Goal: Feedback & Contribution: Leave review/rating

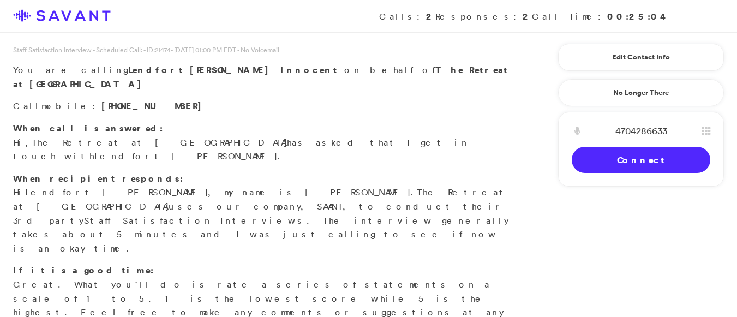
click at [586, 163] on link "Connect" at bounding box center [641, 160] width 139 height 26
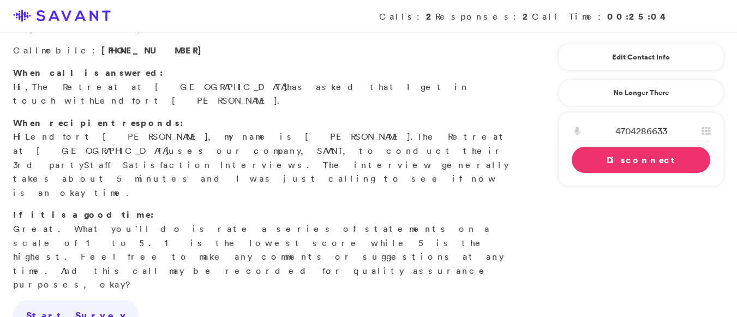
scroll to position [53, 0]
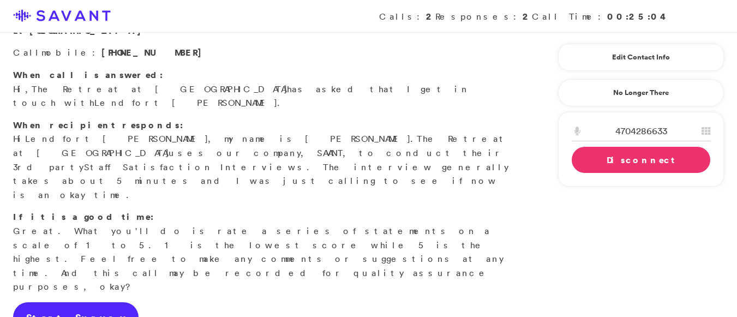
click at [48, 302] on link "Start Survey" at bounding box center [75, 317] width 125 height 31
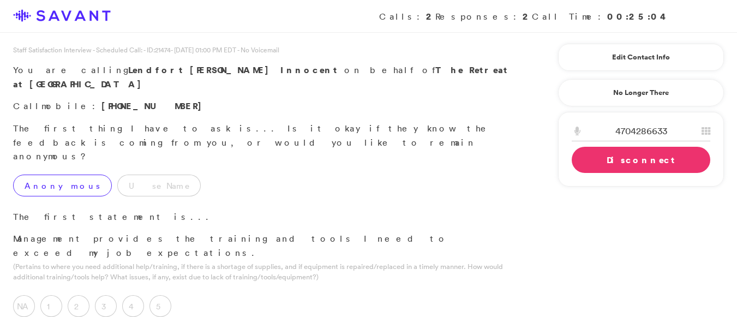
click at [28, 175] on label "Anonymous" at bounding box center [62, 186] width 99 height 22
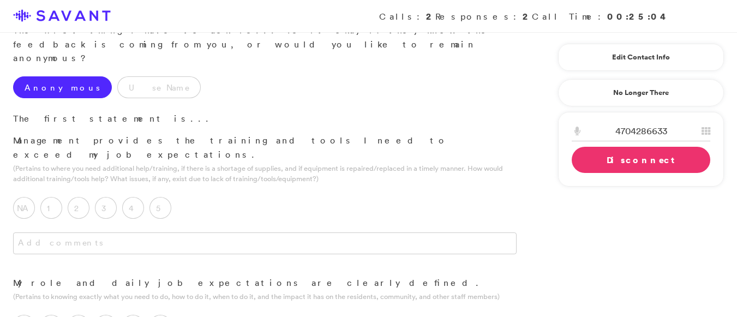
scroll to position [101, 0]
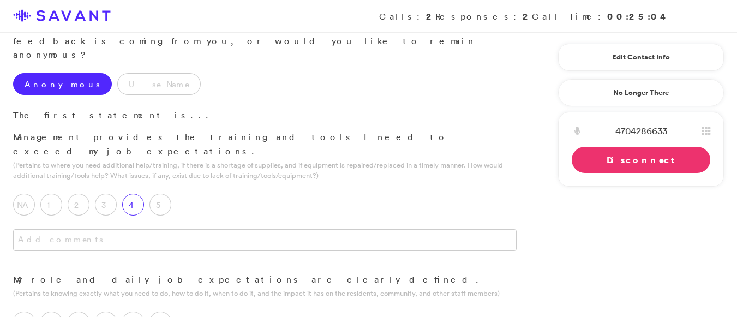
click at [133, 194] on label "4" at bounding box center [133, 205] width 22 height 22
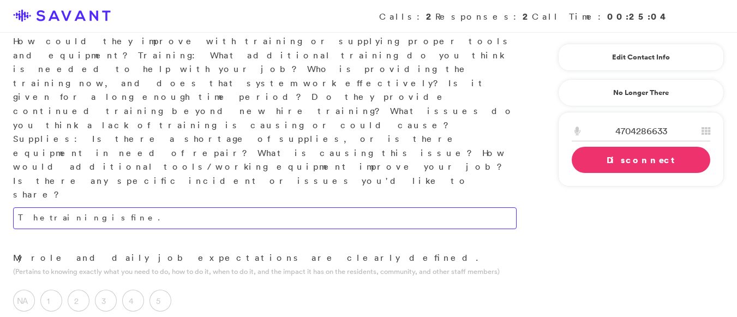
scroll to position [284, 0]
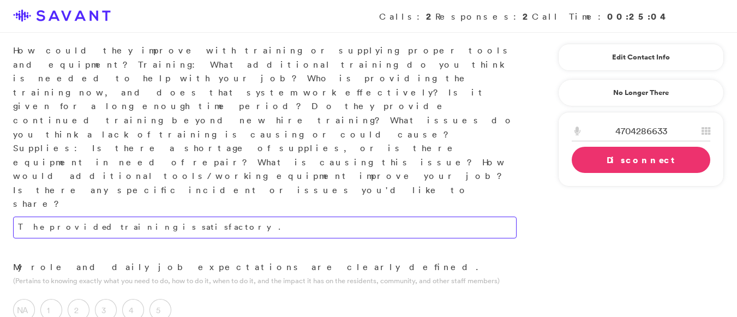
type textarea "The provided training is satisfactory."
click at [239, 75] on div "Management provides the training and tools I need to exceed my job expectations…" at bounding box center [265, 104] width 530 height 313
click at [166, 299] on label "5" at bounding box center [160, 310] width 22 height 22
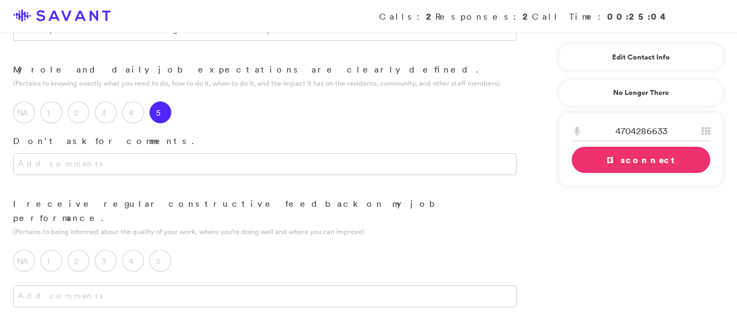
scroll to position [472, 0]
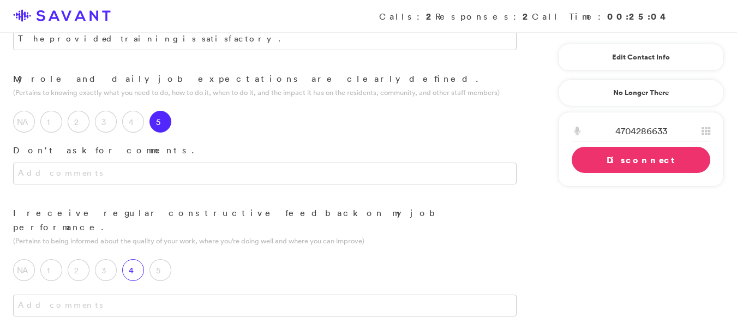
click at [134, 259] on label "4" at bounding box center [133, 270] width 22 height 22
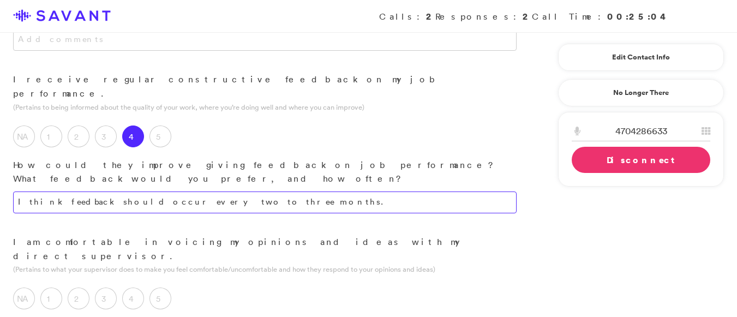
scroll to position [609, 0]
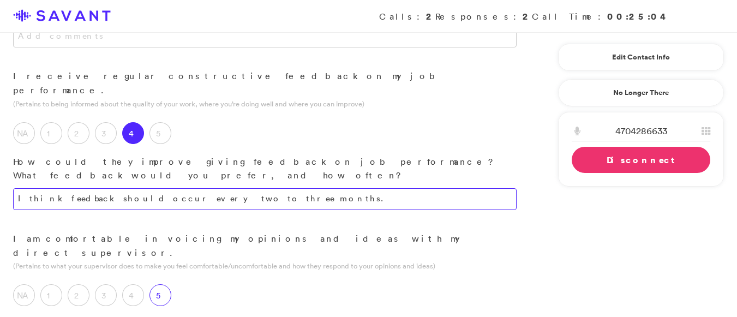
type textarea "I think feedback should occur every two to three months."
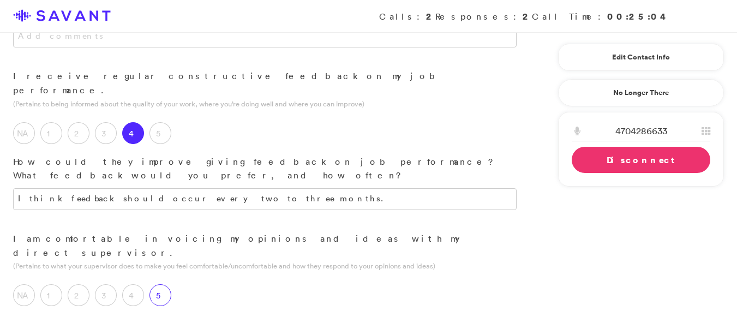
click at [162, 284] on label "5" at bounding box center [160, 295] width 22 height 22
type textarea "My supervisor regularly seeks my input and engages in discussions to ensure mut…"
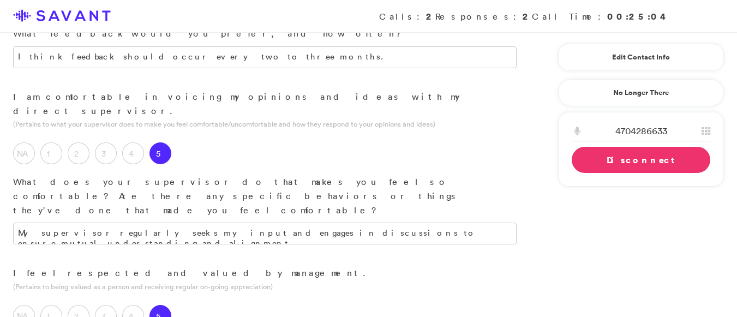
scroll to position [758, 0]
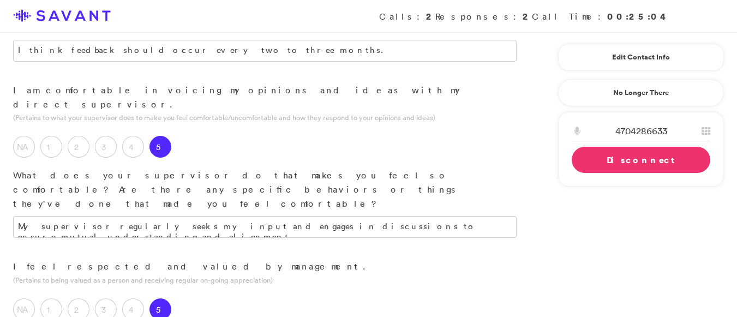
type textarea "T"
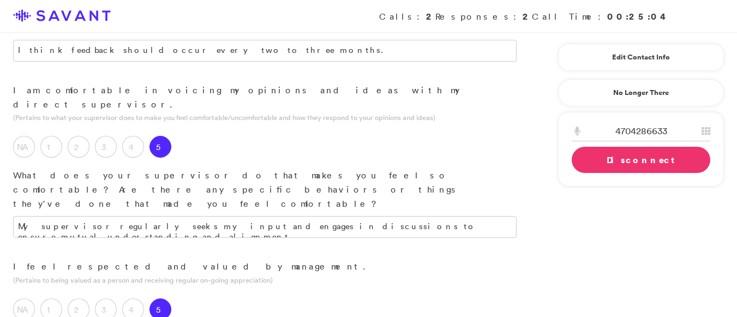
drag, startPoint x: 237, startPoint y: 185, endPoint x: 202, endPoint y: 176, distance: 36.0
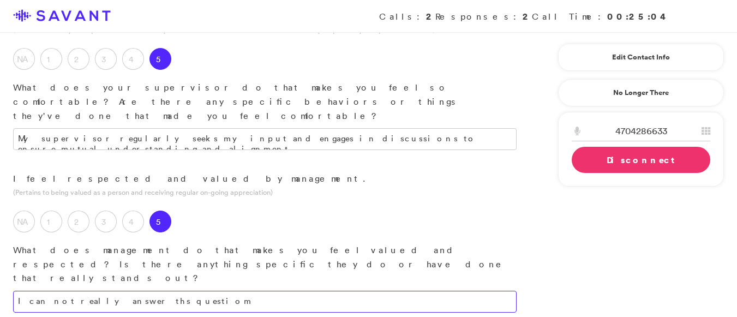
scroll to position [852, 0]
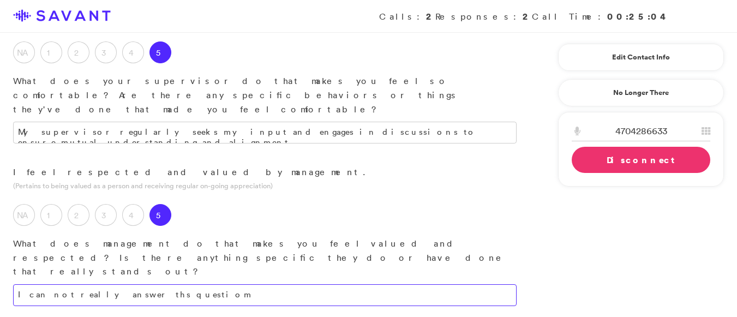
click at [182, 284] on textarea "I can not really answer ths questiom" at bounding box center [264, 295] width 503 height 22
click at [191, 284] on textarea "I can not really answer ths questiom" at bounding box center [264, 295] width 503 height 22
click at [206, 284] on textarea "I am unable to adequately address this question." at bounding box center [264, 295] width 503 height 22
type textarea "I am unable to adequately address this question."
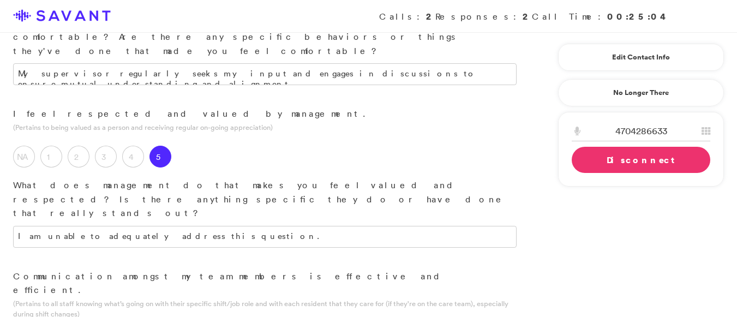
scroll to position [930, 0]
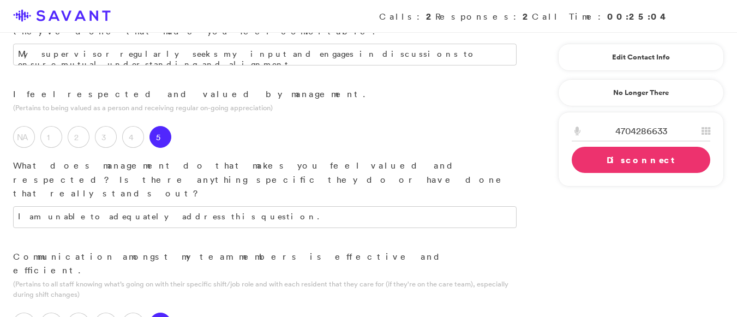
type textarea "I work well and communicate well with all of my teammates but one who I do not …"
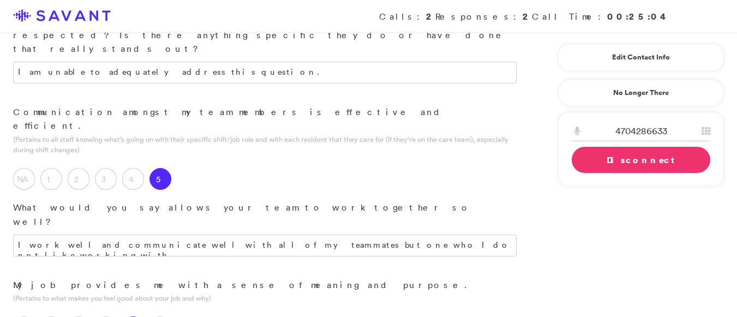
scroll to position [1118, 0]
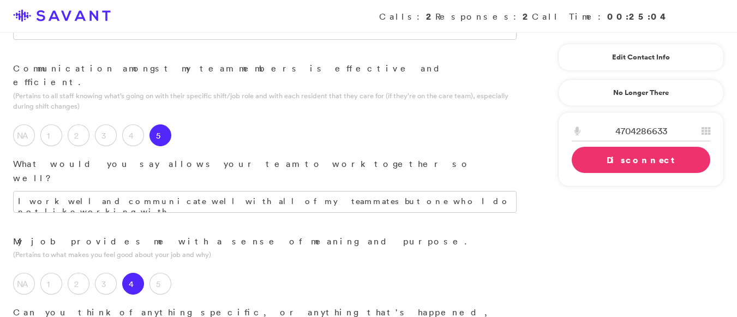
type textarea "I am currently very satisfied with my job."
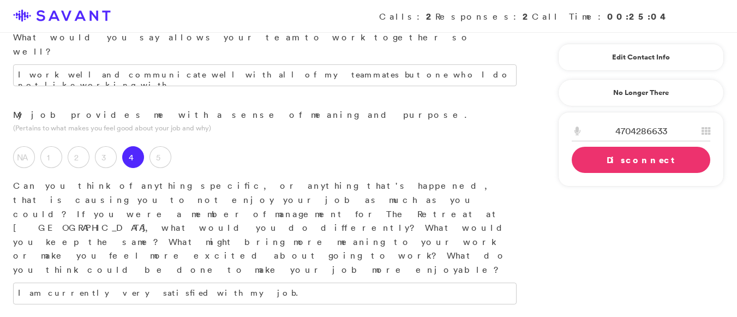
scroll to position [1255, 0]
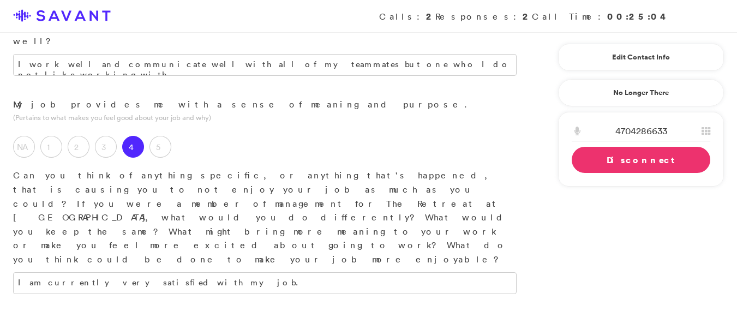
scroll to position [1532, 0]
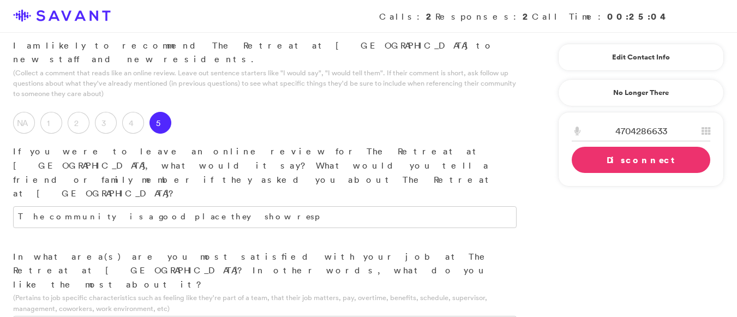
click at [735, 8] on div "Calls: 2 Responses: 2 Call Time: 00:25:04" at bounding box center [368, 16] width 737 height 33
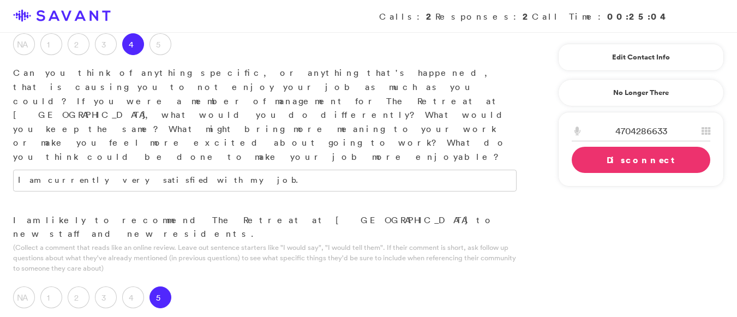
scroll to position [1307, 0]
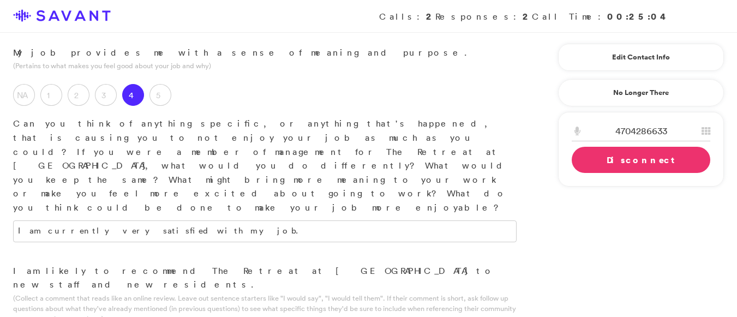
type textarea "The community is a good place they show resct for everyone. I always do my best."
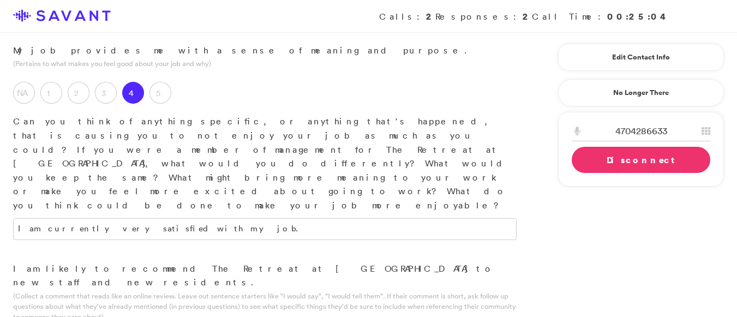
type textarea "What I like thr most is the good communcation."
type textarea "I need morerrjr"
